Goal: Check status: Check status

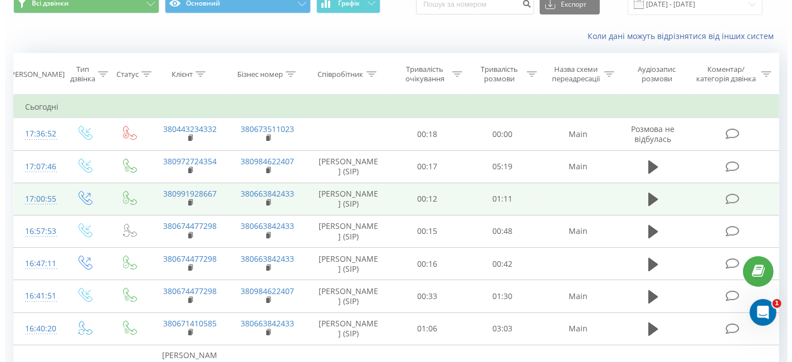
scroll to position [62, 0]
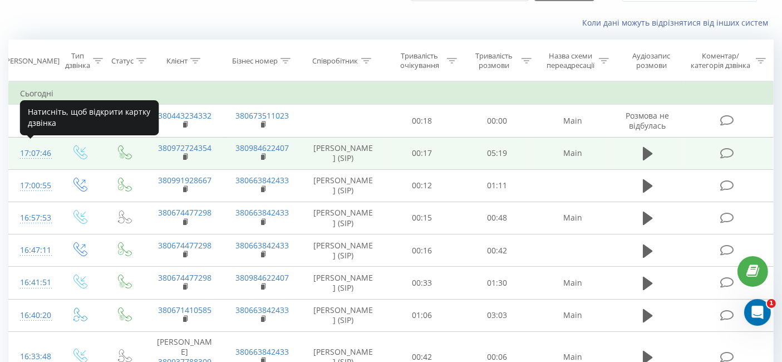
click at [30, 150] on div "17:07:46" at bounding box center [32, 154] width 25 height 22
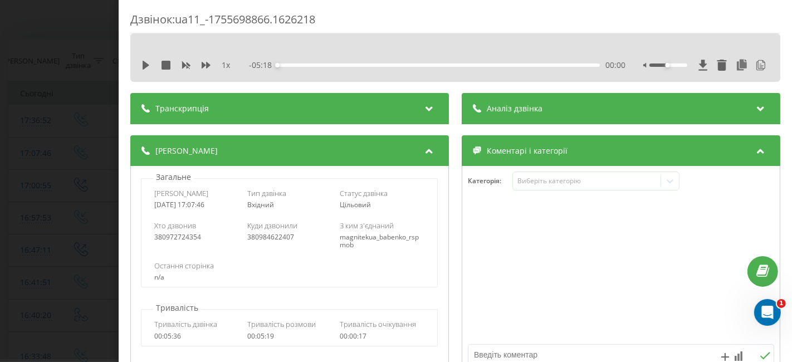
click at [648, 107] on div "Аналіз дзвінка" at bounding box center [621, 108] width 319 height 31
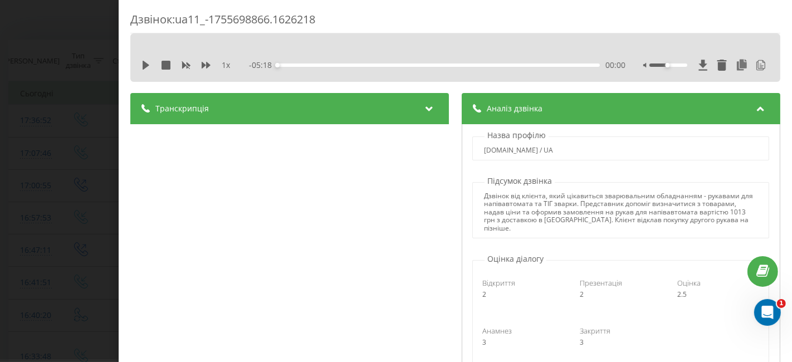
click at [754, 106] on icon at bounding box center [760, 106] width 13 height 11
